Goal: Task Accomplishment & Management: Manage account settings

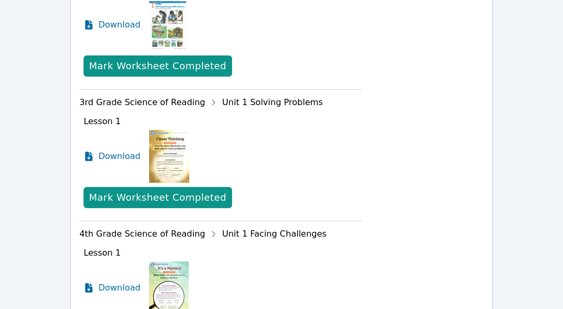
scroll to position [601, 0]
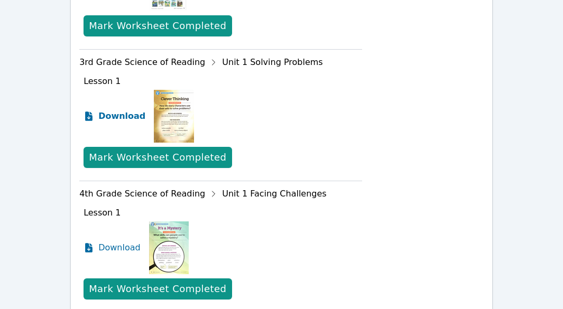
drag, startPoint x: 119, startPoint y: 116, endPoint x: 116, endPoint y: 104, distance: 12.6
click at [119, 115] on span "Download" at bounding box center [121, 116] width 47 height 13
click at [90, 114] on icon at bounding box center [90, 113] width 3 height 3
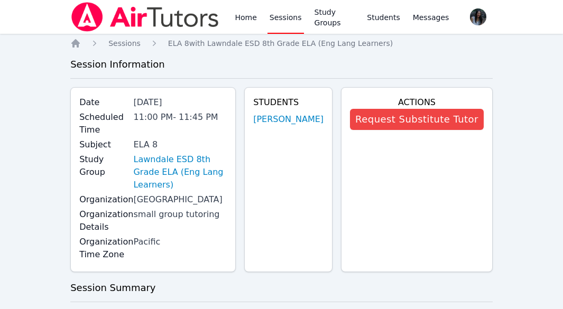
scroll to position [0, 0]
click at [273, 18] on link "Sessions" at bounding box center [285, 17] width 36 height 34
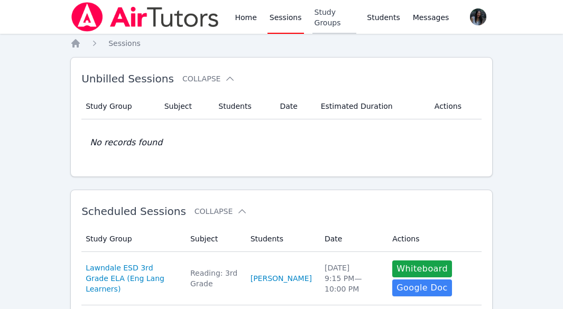
click at [323, 18] on link "Study Groups" at bounding box center [334, 17] width 44 height 34
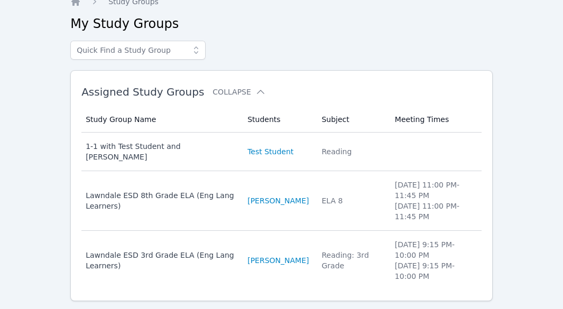
scroll to position [53, 0]
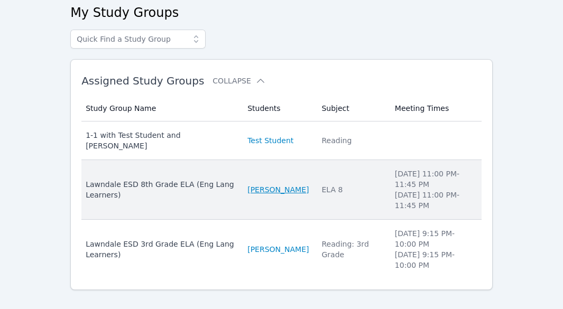
click at [258, 184] on link "[PERSON_NAME]" at bounding box center [277, 189] width 61 height 11
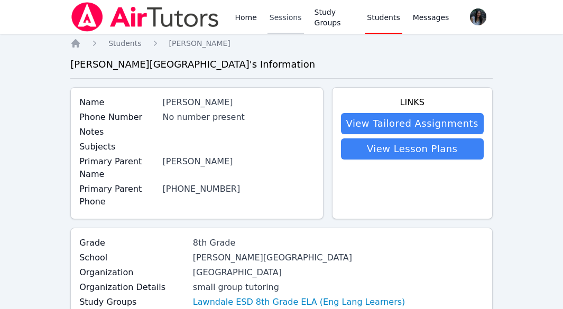
click at [284, 24] on link "Sessions" at bounding box center [285, 17] width 36 height 34
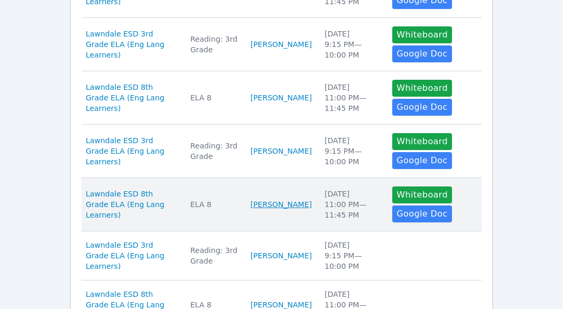
scroll to position [491, 0]
